Goal: Task Accomplishment & Management: Use online tool/utility

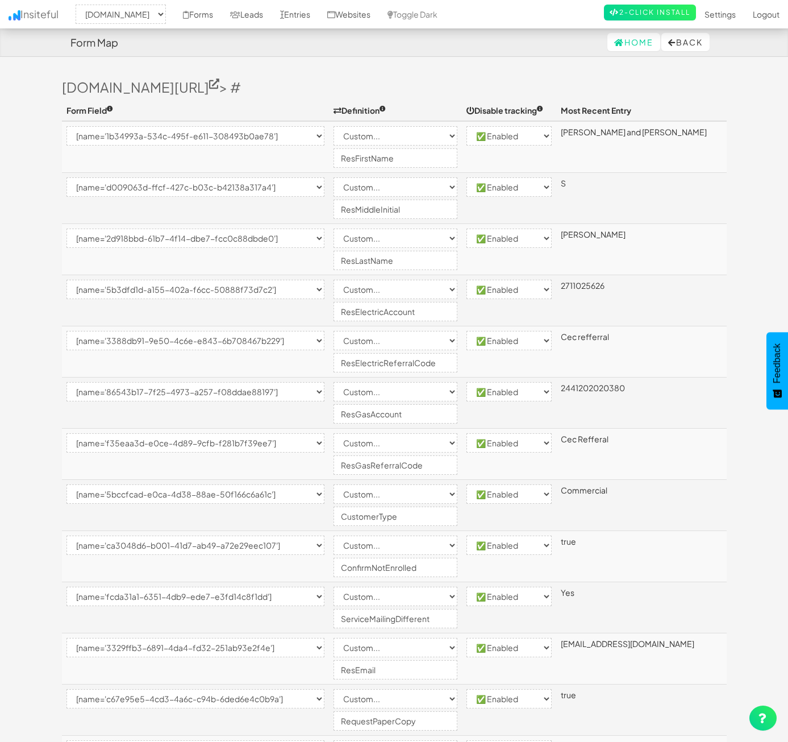
select select "2362"
select select "[name='1b34993a-534c-495f-e611-308493b0ae78']"
select select "custom"
select select "enabled"
select select "[name='d009063d-ffcf-427c-b03c-b42138a317a4']"
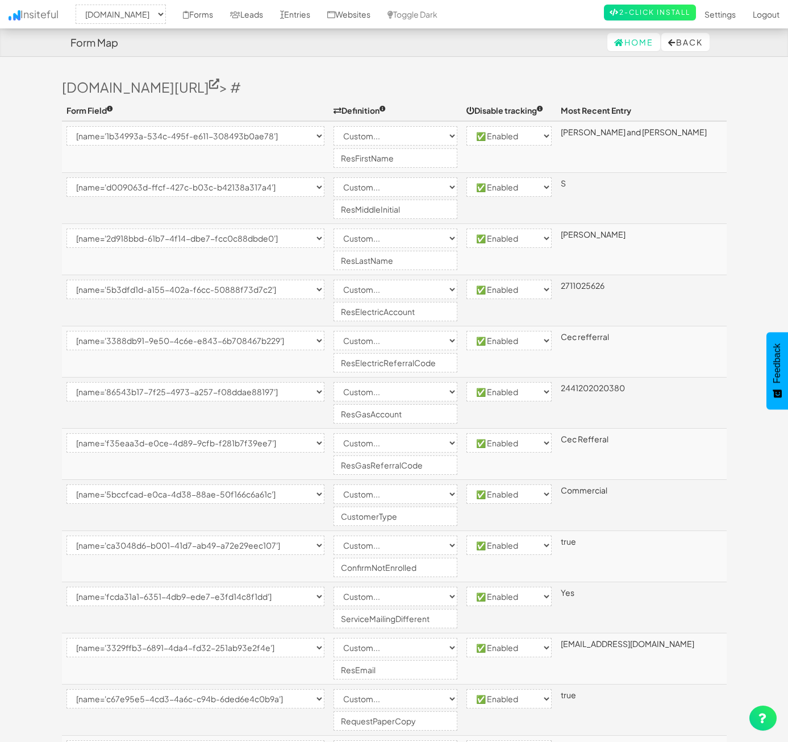
select select "custom"
select select "enabled"
select select "[name='2d918bbd-61b7-4f14-dbe7-fcc0c88dbde0']"
select select "custom"
select select "enabled"
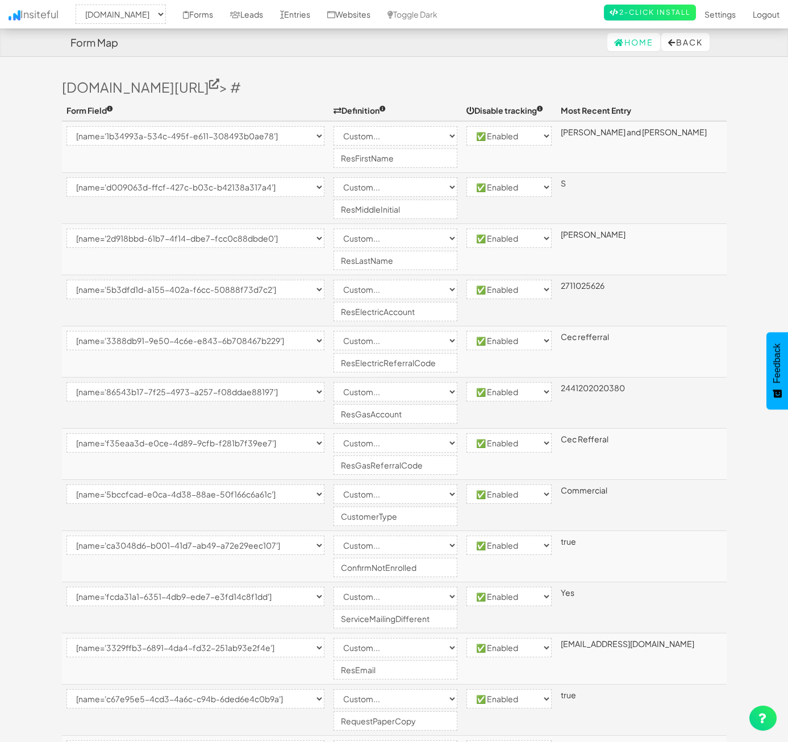
select select "[name='5b3dfd1d-a155-402a-f6cc-50888f73d7c2']"
select select "custom"
select select "enabled"
select select "[name='3388db91-9e50-4c6e-e843-6b708467b229']"
select select "custom"
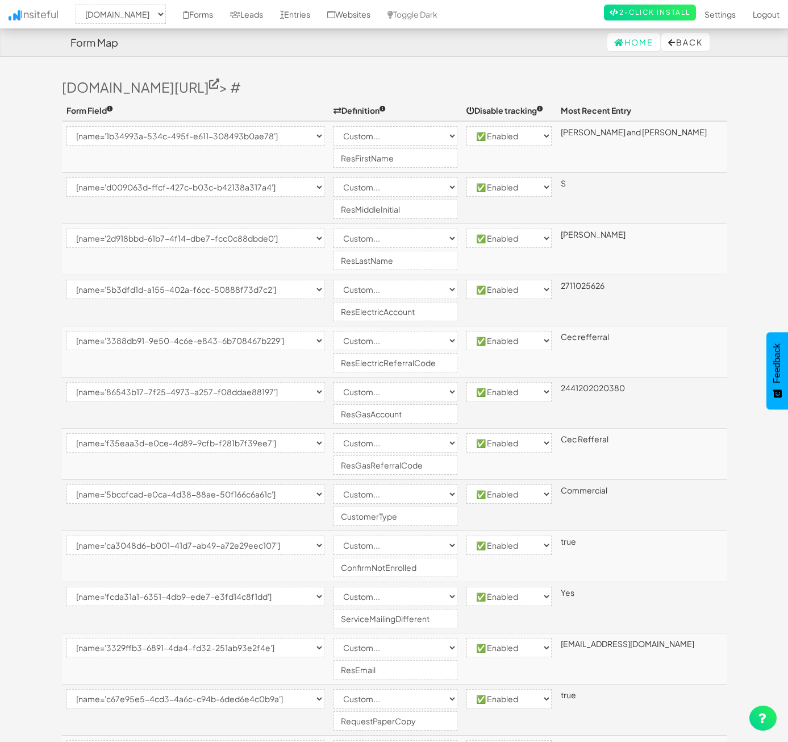
select select "enabled"
select select "[name='86543b17-7f25-4973-a257-f08ddae88197']"
select select "custom"
select select "enabled"
select select "[name='f35eaa3d-e0ce-4d89-9cfb-f281b7f39ee7']"
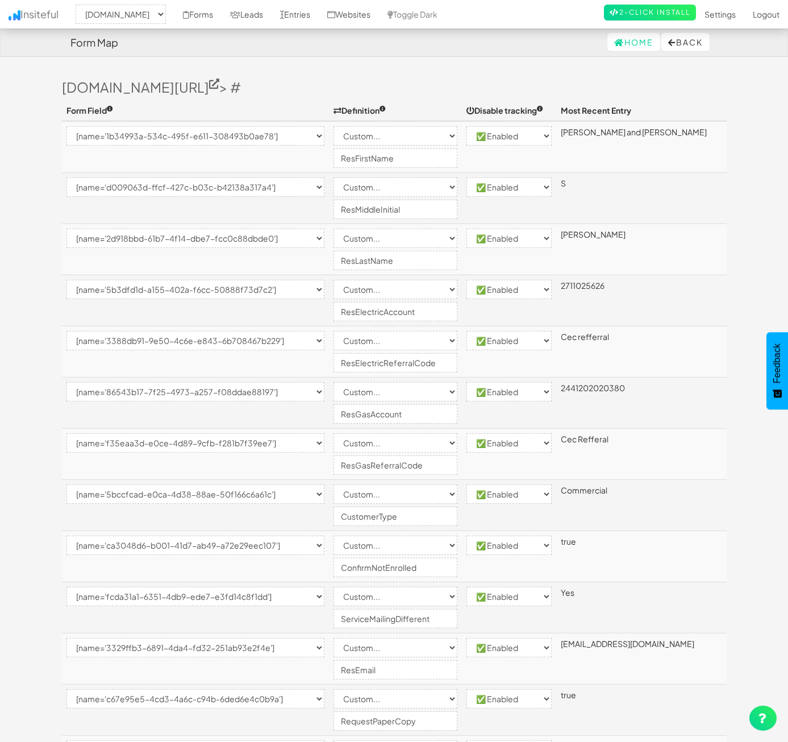
select select "custom"
select select "enabled"
select select "[name='5bccfcad-e0ca-4d38-88ae-50f166c6a61c']"
select select "custom"
select select "enabled"
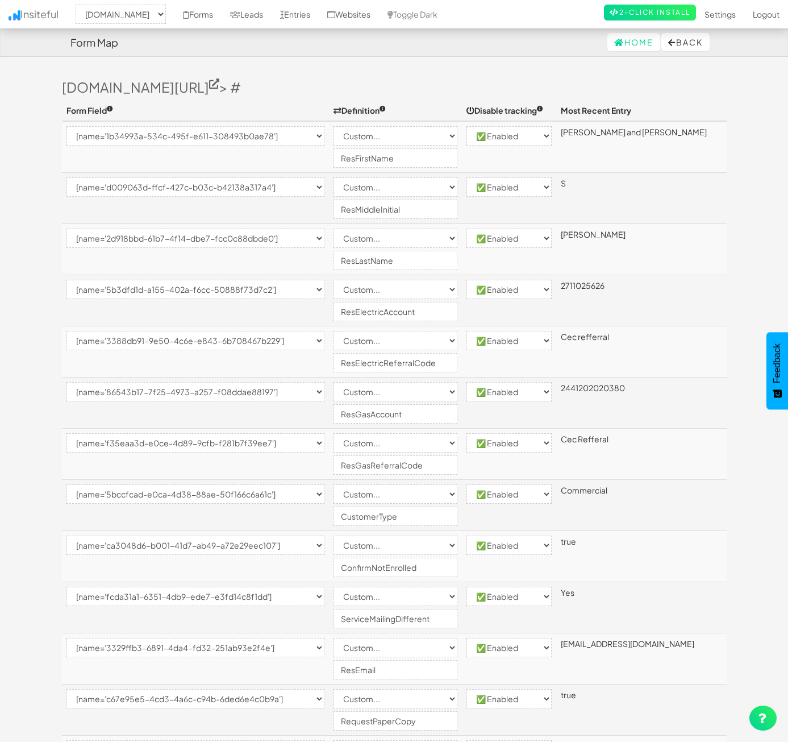
select select "[name='ca3048d6-b001-41d7-ab49-a72e29eec107']"
select select "custom"
select select "enabled"
select select "[name='fcda31a1-6351-4db9-ede7-e3fd14c8f1dd']"
select select "custom"
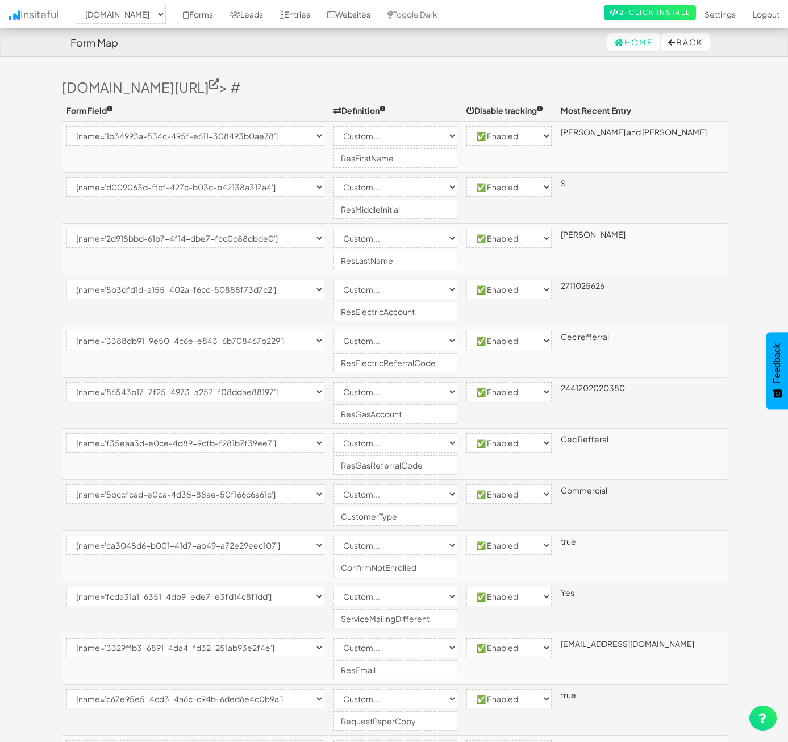
select select "enabled"
select select "[name='3329ffb3-6891-4da4-fd32-251ab93e2f4e']"
select select "custom"
select select "enabled"
select select "[name='c67e95e5-4cd3-4a6c-c94b-6ded6e4c0b9a']"
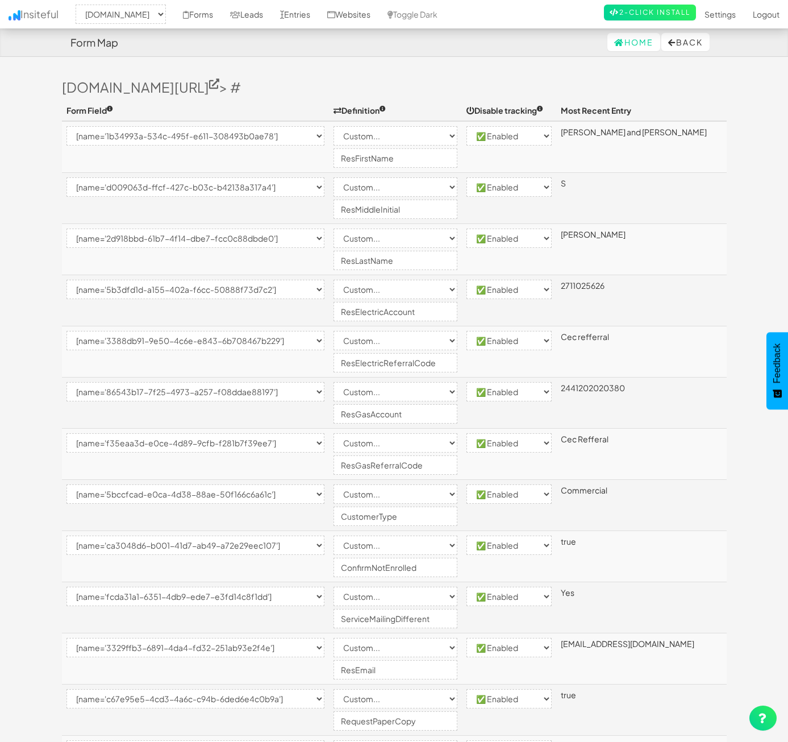
select select "custom"
select select "enabled"
select select "[name='210c53ce-c2c3-41f2-e7c6-f2fc6982a0fa']"
select select "custom"
select select "enabled"
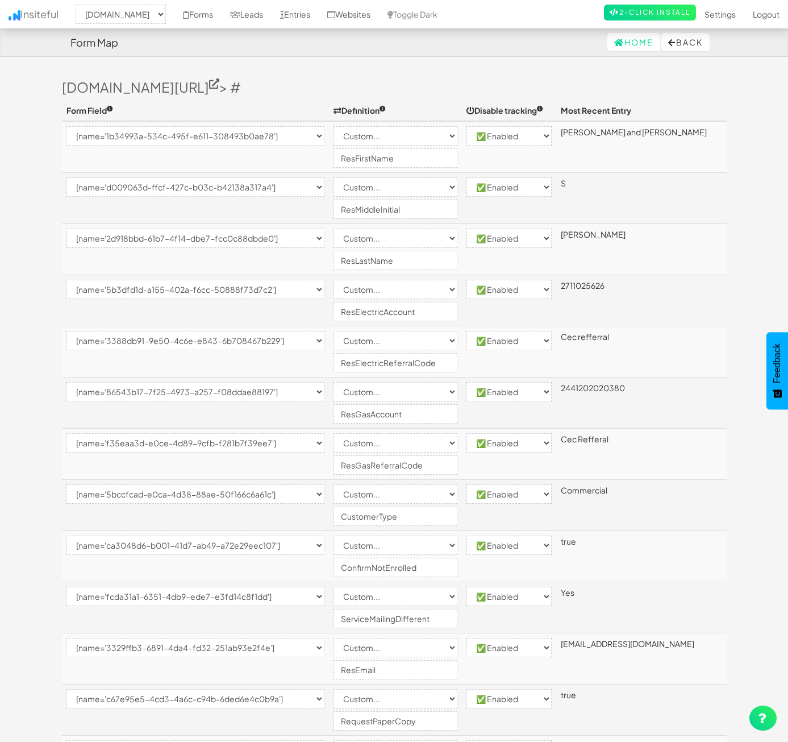
select select "[name='695aa4b2-a8ad-44ad-9e87-84c84689ddef']"
select select "custom"
select select "enabled"
select select "[name='0e513a1a-881e-4af9-fded-dec36f60e821']"
select select "custom"
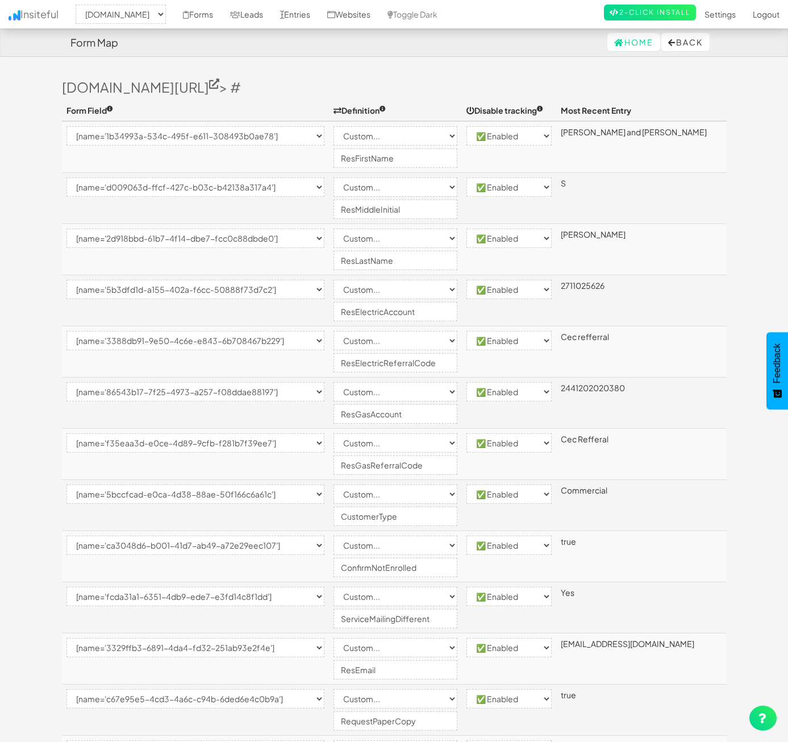
select select "enabled"
select select "[name='dbdd8b18-86b7-4c3b-fe90-a42269774176']"
select select "custom"
select select "enabled"
select select "[name='17a82b7d-bf15-44e5-ec73-a809a2d1ebce']"
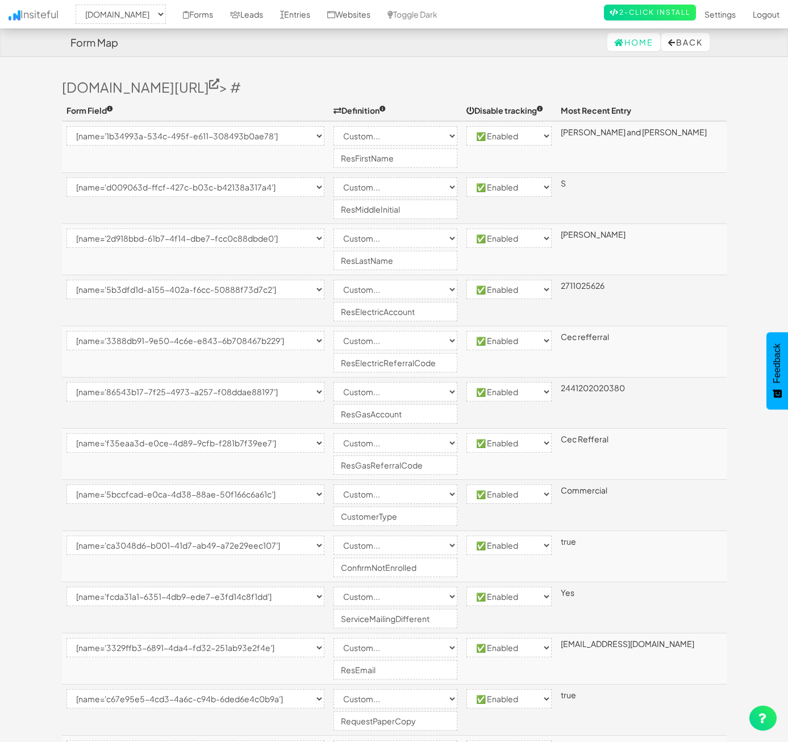
select select "custom"
select select "enabled"
select select "[name='986a5fb2-619a-4f7f-c954-8273a8ebb3b7']"
select select "custom"
select select "enabled"
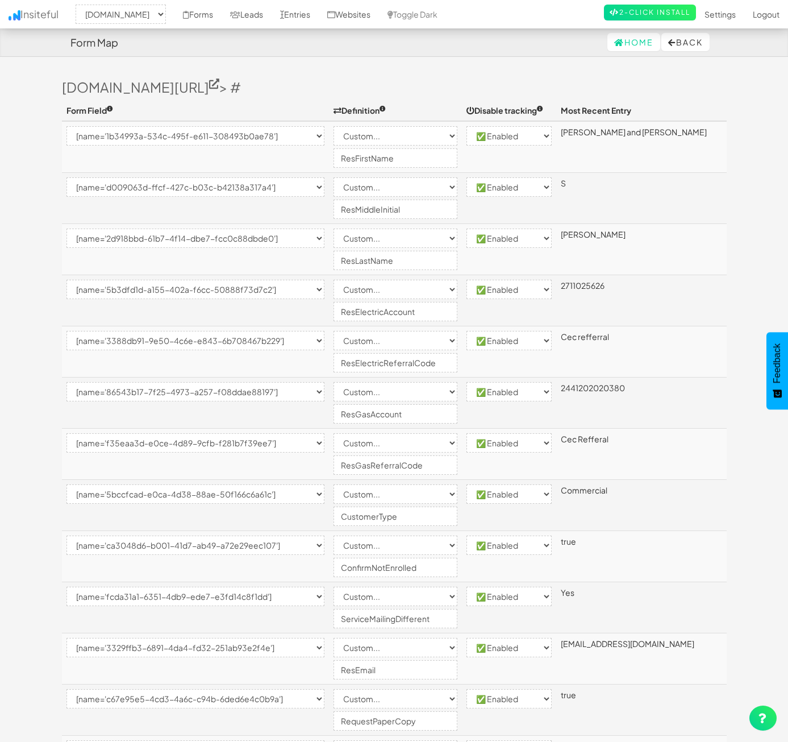
select select "[name='1ece74c5-0a63-4a54-927e-e92bec4205ee']"
select select "custom"
select select "enabled"
select select "[name='28ecb620-98b1-457d-9a13-1fb09060e1c6']"
select select "custom"
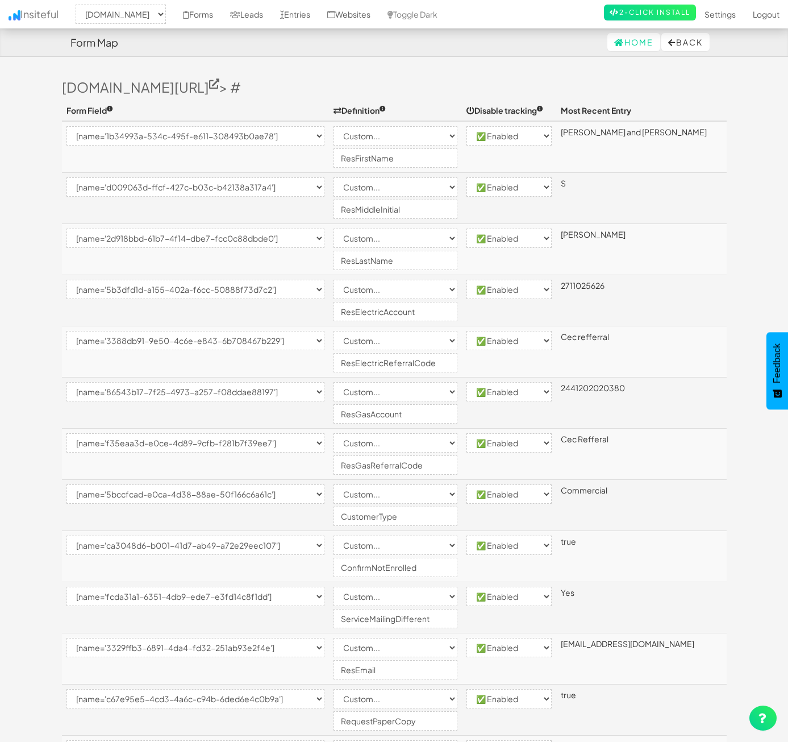
select select "enabled"
select select "[name='242d663d-b535-4b49-b4a3-d6c7a2daddad']"
select select "custom"
select select "enabled"
select select "[name='c4565d6c-c285-431a-dcda-8137e64505e4']"
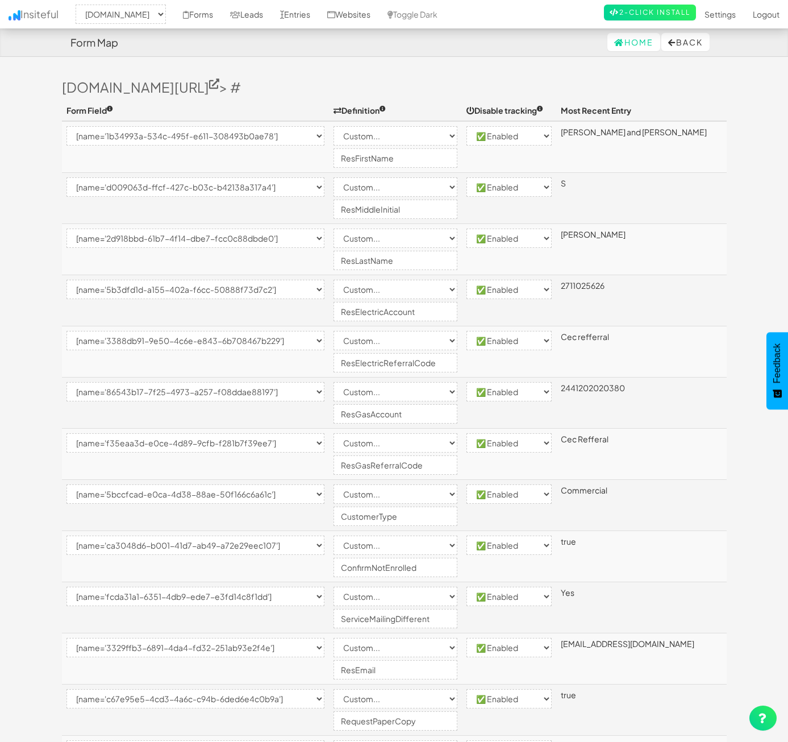
select select "custom"
select select "enabled"
select select "[name='c13d2809-f3fc-4438-b688-0691cf4ba63a']"
select select "custom"
select select "enabled"
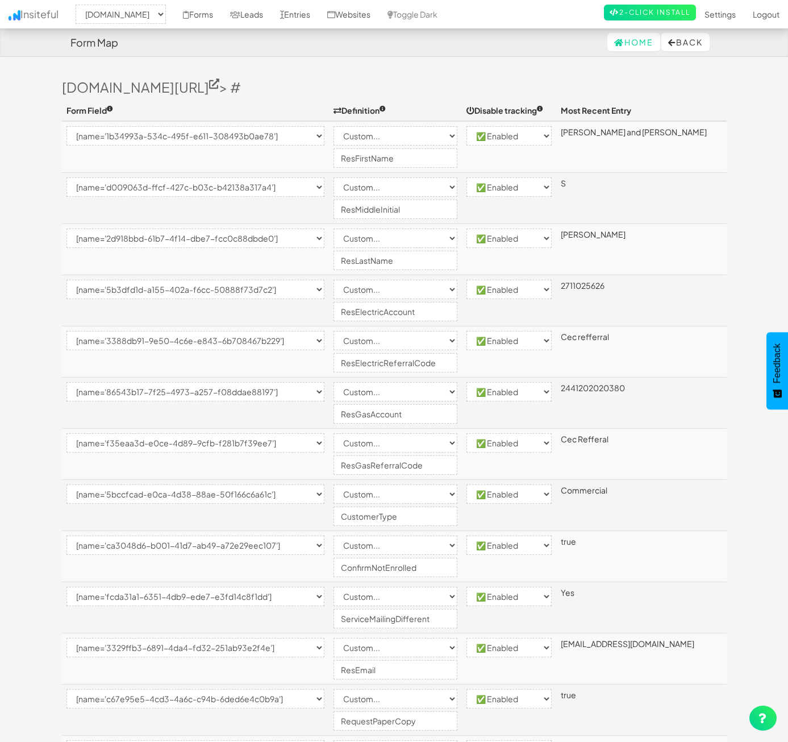
select select "[name='67225cb4-ed27-424f-c233-4be0c5af28cc']"
select select "custom"
select select "enabled"
select select "[name='8ba1eaa0-c708-426e-9ff0-c2fbc23b020f']"
select select "custom"
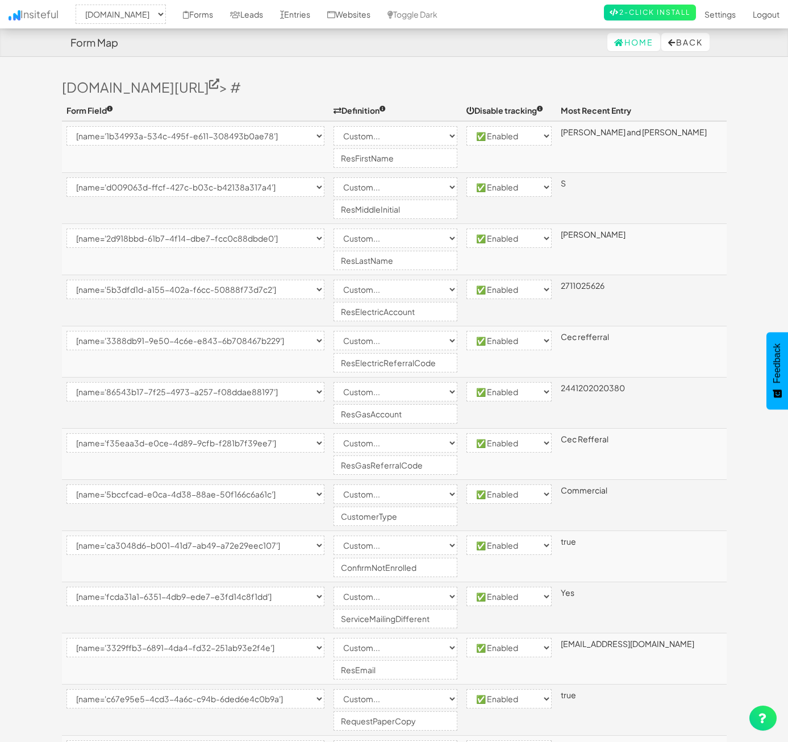
select select "enabled"
select select "[name='0904271b-1b92-4cb7-c7d9-013cd268a002']"
select select "custom"
select select "enabled"
select select "[name='73f0d7e7-54a5-4c00-ad4c-f16f0ea0af4c']"
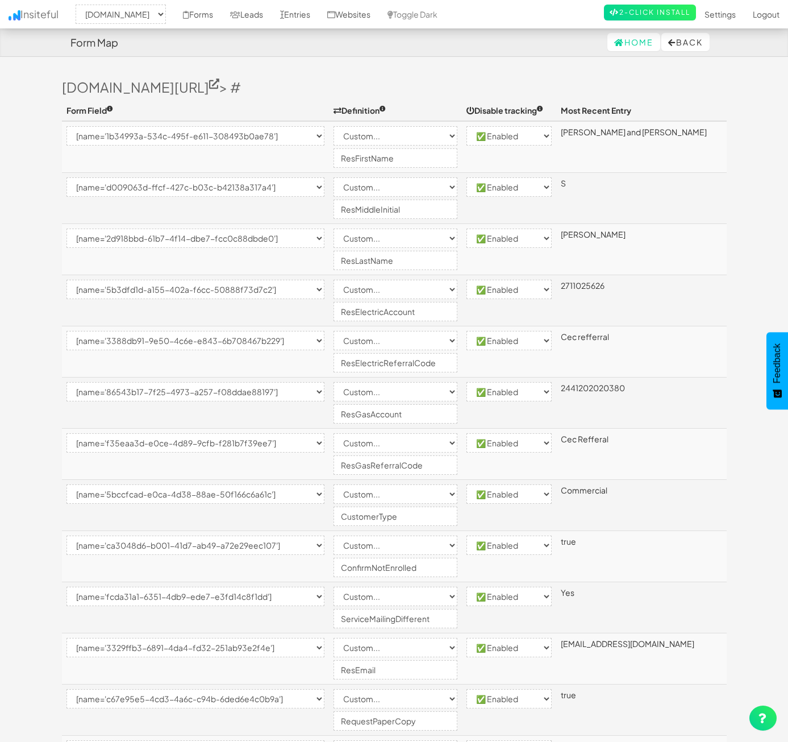
select select "custom"
select select "enabled"
select select "[name='4c8d73ab-bae9-48a2-bf06-afb3c53bd0d0']"
select select "custom"
select select "enabled"
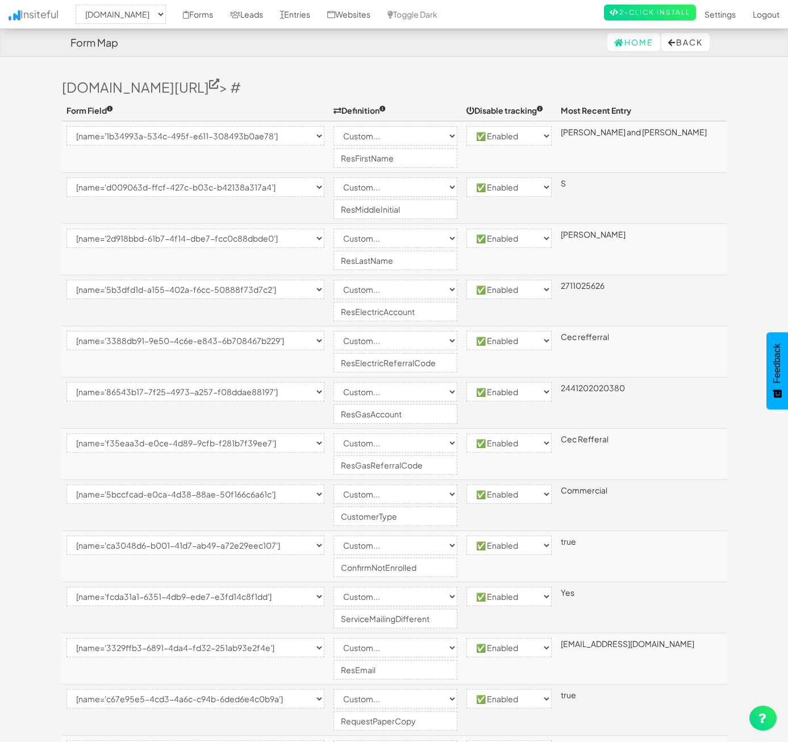
select select "[name='5b0e84cd-3cab-4cd5-e2a6-6d71df71b8d5']"
select select "enabled"
select select "[name='401782dd-afea-4582-8bde-2c307a431179']"
select select "custom"
select select "enabled"
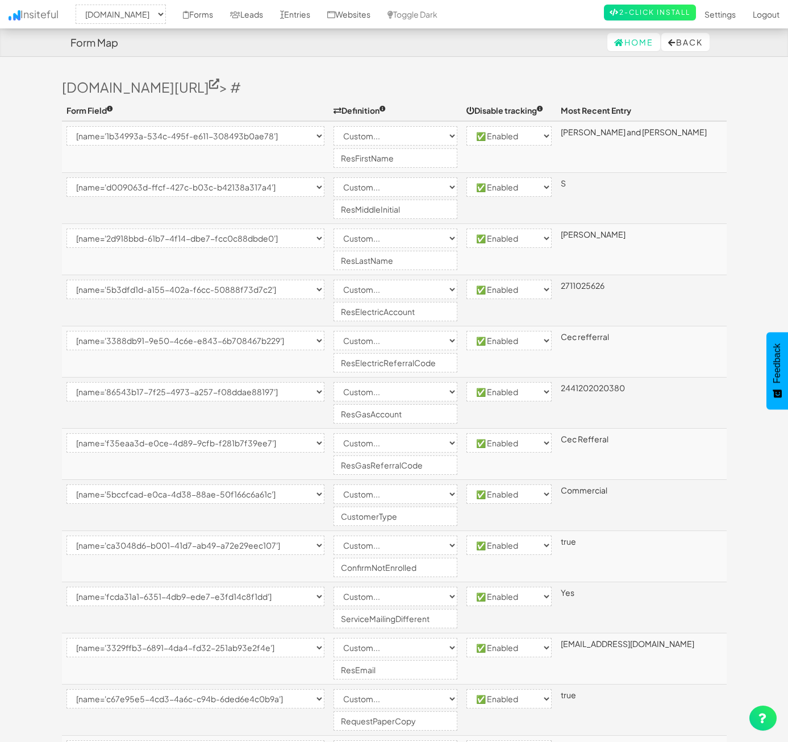
select select "[name='__next']"
select select "enabled"
